Goal: Task Accomplishment & Management: Manage account settings

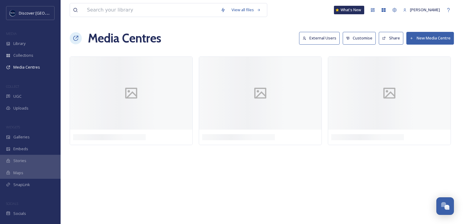
scroll to position [1546, 0]
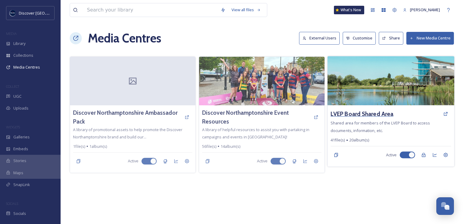
click at [367, 117] on h3 "LVEP Board Shared Area" at bounding box center [362, 113] width 63 height 9
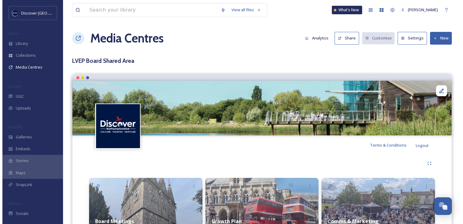
scroll to position [1481, 0]
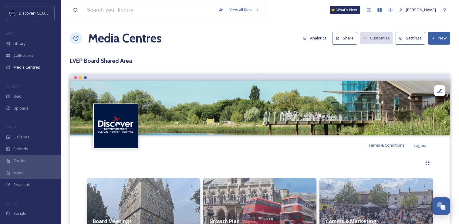
click at [409, 38] on button "Settings" at bounding box center [409, 38] width 29 height 12
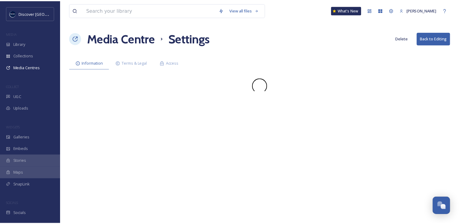
scroll to position [1570, 0]
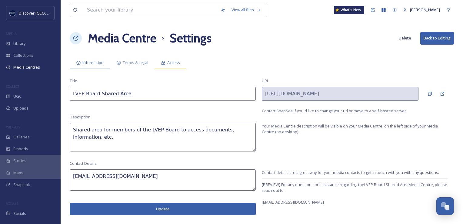
click at [179, 62] on span "Access" at bounding box center [173, 63] width 13 height 6
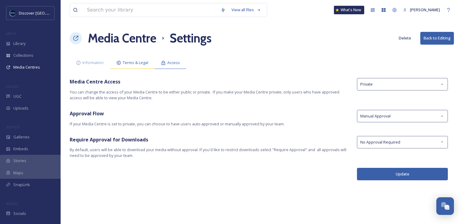
click at [128, 64] on span "Terms & Legal" at bounding box center [135, 63] width 25 height 6
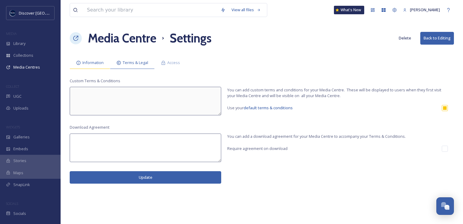
click at [90, 63] on span "Information" at bounding box center [92, 63] width 21 height 6
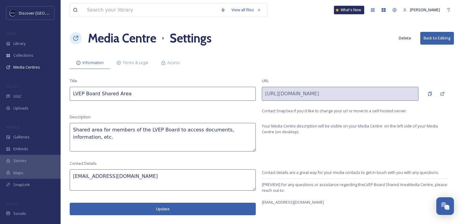
click at [435, 39] on button "Back to Editing" at bounding box center [437, 38] width 34 height 12
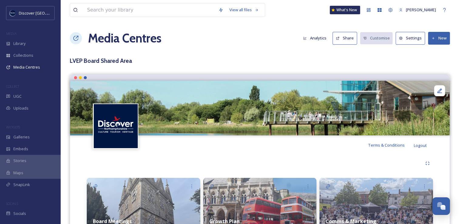
click at [349, 41] on button "Share" at bounding box center [344, 38] width 25 height 12
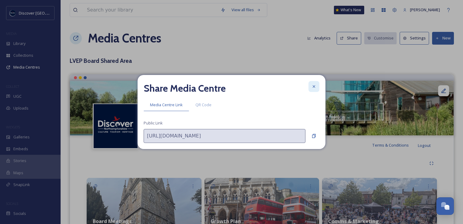
click at [315, 87] on icon at bounding box center [314, 86] width 5 height 5
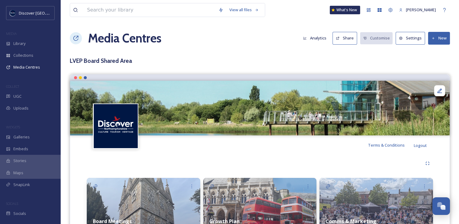
click at [414, 38] on button "Settings" at bounding box center [409, 38] width 29 height 12
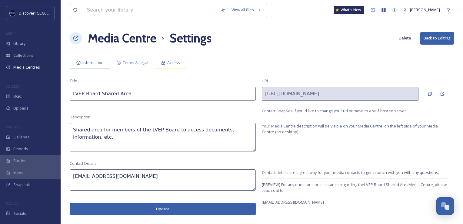
click at [179, 62] on span "Access" at bounding box center [173, 63] width 13 height 6
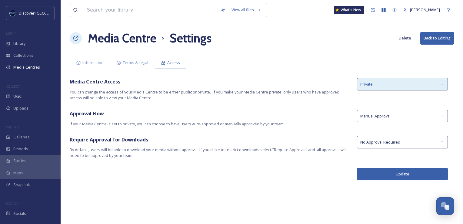
click at [369, 83] on span "Private" at bounding box center [366, 84] width 12 height 6
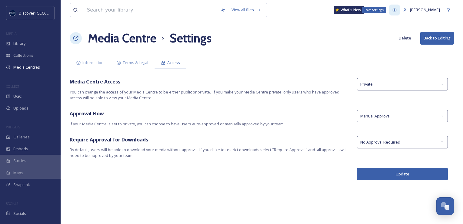
click at [393, 13] on div "Team Settings" at bounding box center [394, 10] width 11 height 11
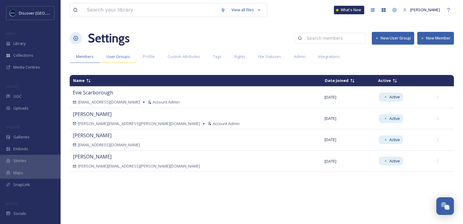
click at [123, 55] on span "User Groups" at bounding box center [118, 57] width 24 height 6
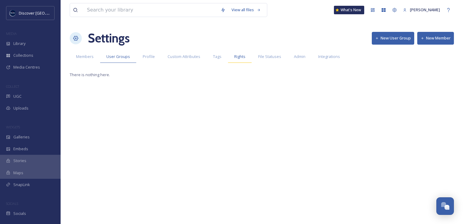
click at [236, 56] on span "Rights" at bounding box center [239, 57] width 11 height 6
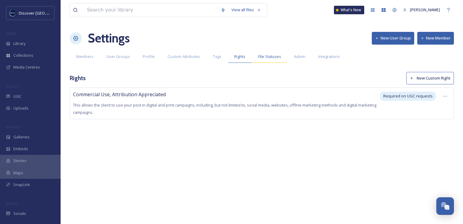
click at [258, 58] on span "File Statuses" at bounding box center [269, 57] width 23 height 6
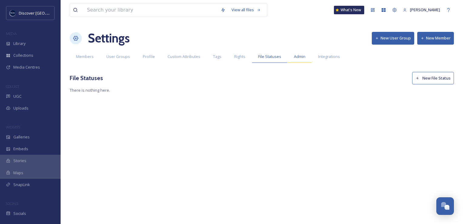
click at [297, 58] on span "Admin" at bounding box center [300, 57] width 12 height 6
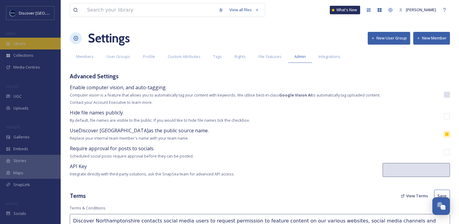
click at [10, 47] on div "Library" at bounding box center [30, 44] width 61 height 12
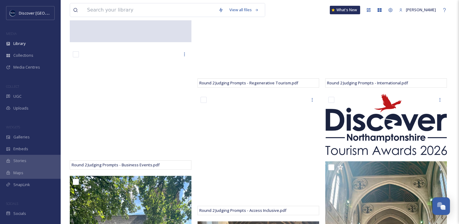
scroll to position [253, 0]
